Goal: Contribute content: Contribute content

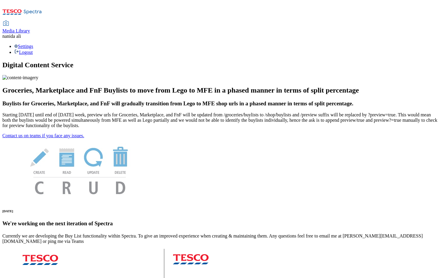
click at [30, 28] on div "Media Library" at bounding box center [16, 30] width 28 height 5
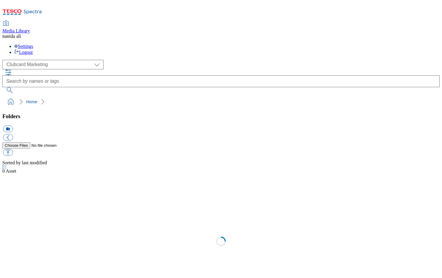
scroll to position [1, 0]
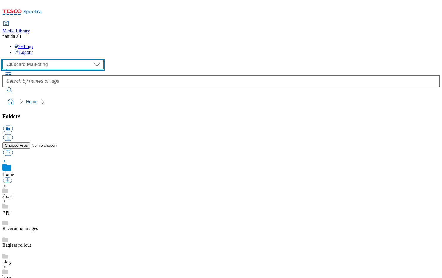
select select "flare-ghs-mktg"
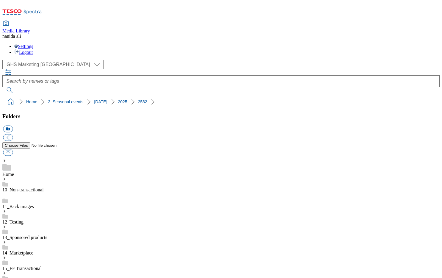
scroll to position [417, 0]
click at [13, 149] on button "button" at bounding box center [8, 152] width 10 height 7
click at [14, 148] on span at bounding box center [7, 152] width 11 height 8
click at [13, 149] on button "button" at bounding box center [8, 152] width 10 height 7
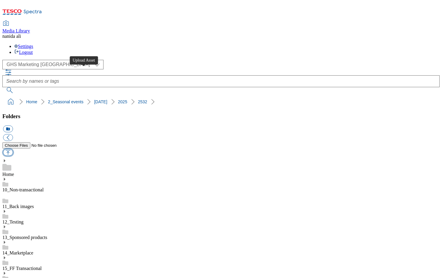
click at [13, 149] on button "button" at bounding box center [8, 152] width 10 height 7
type input "C:\fakepath\Halloween25-HorizontalTradeTile-743x430-Treats.jpg"
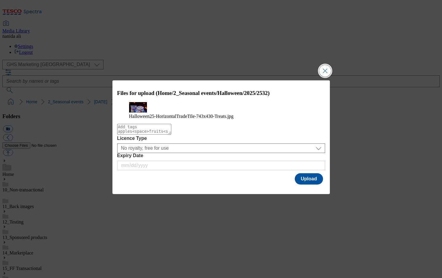
click at [328, 65] on button "Close Modal" at bounding box center [325, 71] width 12 height 12
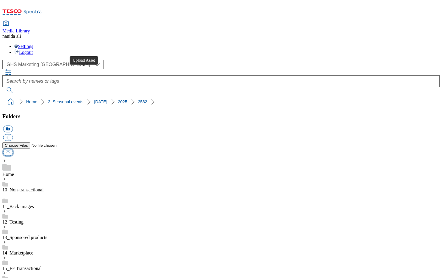
click at [13, 149] on button "button" at bounding box center [8, 152] width 10 height 7
type input "C:\fakepath\Halloween25-HorizontalTradeTile-743x430-Treats.jpg"
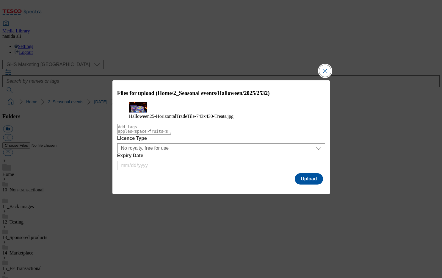
click at [329, 65] on button "Close Modal" at bounding box center [325, 71] width 12 height 12
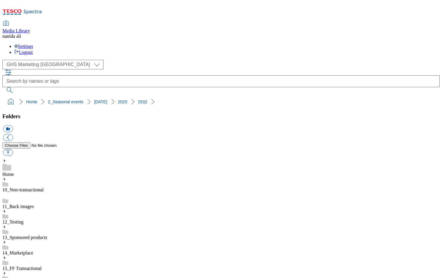
drag, startPoint x: 268, startPoint y: 117, endPoint x: 245, endPoint y: 101, distance: 27.8
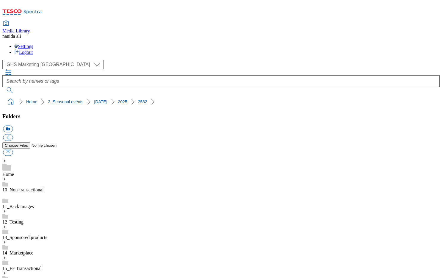
click at [13, 149] on button "button" at bounding box center [8, 152] width 10 height 7
type input "C:\fakepath\Halloween25-HorizontalTradeTile-743x430-Treats.jpg"
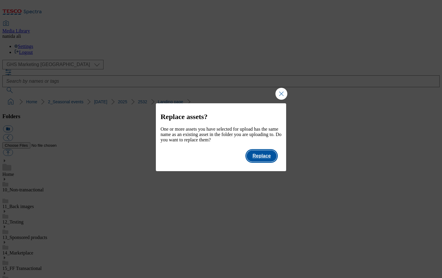
click at [266, 157] on button "Replace" at bounding box center [262, 155] width 30 height 11
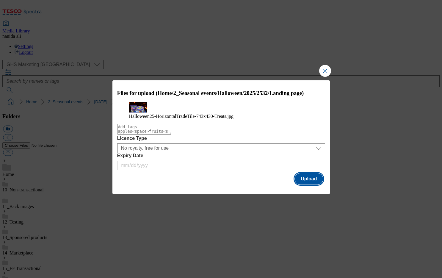
click at [310, 185] on button "Upload" at bounding box center [309, 178] width 28 height 11
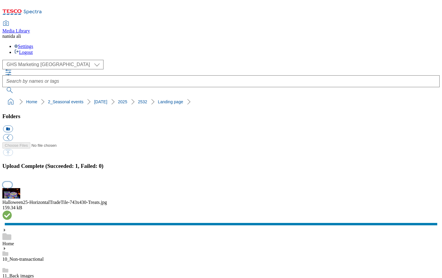
click at [12, 182] on button "button" at bounding box center [7, 185] width 9 height 6
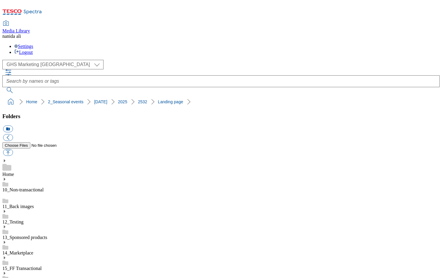
click at [13, 149] on button "button" at bounding box center [8, 152] width 10 height 7
type input "C:\fakepath\Halloween25-HorizontalTradeTile-743x430-Treats.jpg"
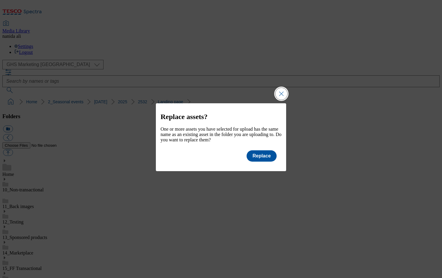
click at [281, 91] on button "Close Modal" at bounding box center [282, 94] width 12 height 12
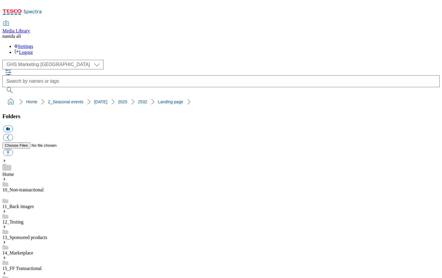
scroll to position [0, 0]
